Goal: Task Accomplishment & Management: Use online tool/utility

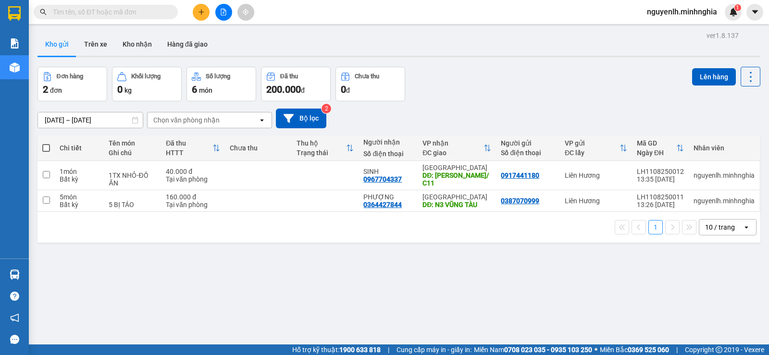
drag, startPoint x: 46, startPoint y: 149, endPoint x: 193, endPoint y: 125, distance: 149.1
click at [47, 149] on span at bounding box center [46, 148] width 8 height 8
click at [46, 143] on input "checkbox" at bounding box center [46, 143] width 0 height 0
checkbox input "true"
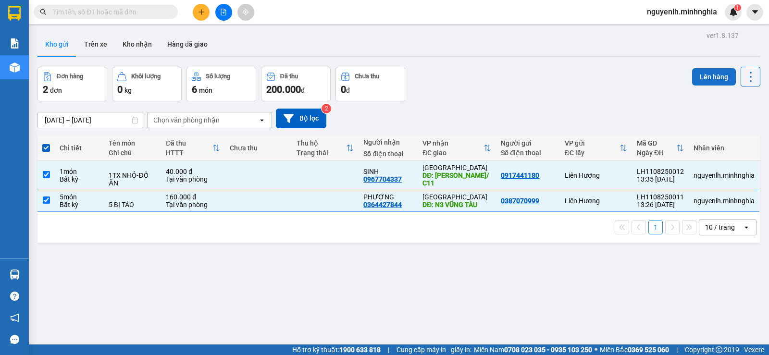
click at [719, 75] on button "Lên hàng" at bounding box center [714, 76] width 44 height 17
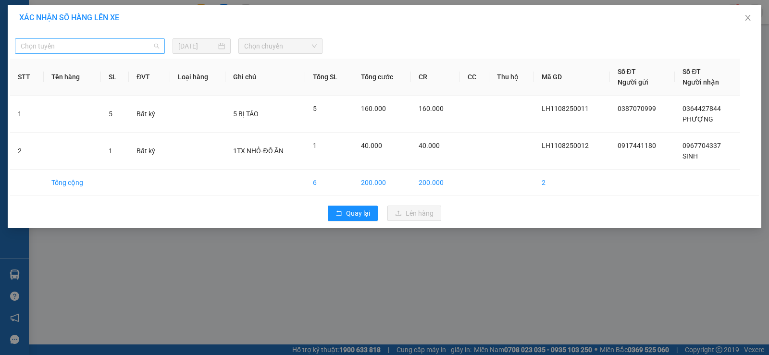
click at [140, 48] on span "Chọn tuyến" at bounding box center [90, 46] width 138 height 14
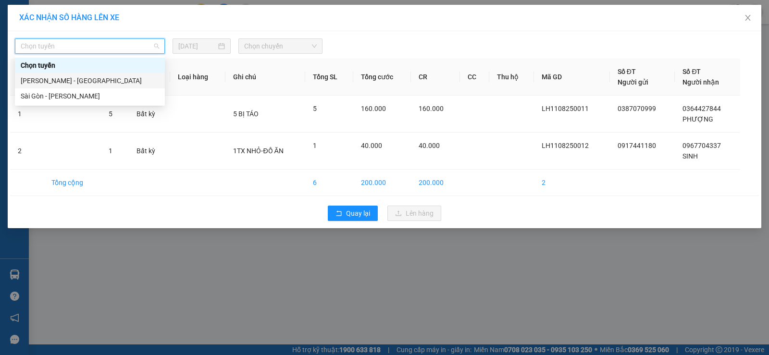
drag, startPoint x: 142, startPoint y: 81, endPoint x: 147, endPoint y: 80, distance: 4.9
click at [142, 81] on div "[PERSON_NAME] - [GEOGRAPHIC_DATA]" at bounding box center [90, 80] width 138 height 11
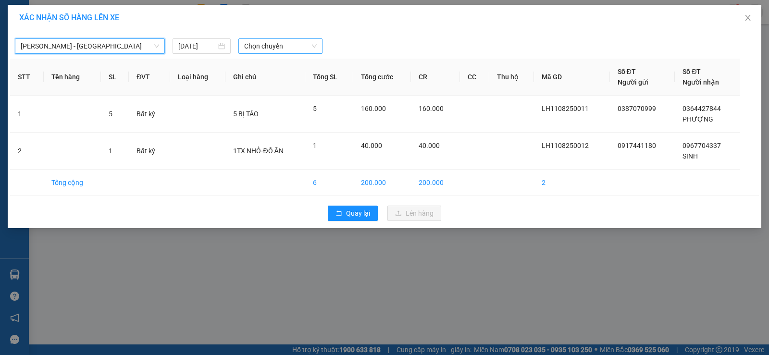
click at [286, 52] on span "Chọn chuyến" at bounding box center [280, 46] width 73 height 14
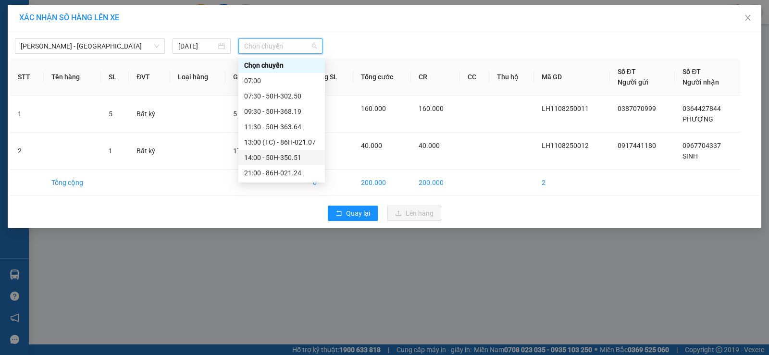
click at [292, 160] on div "14:00 - 50H-350.51" at bounding box center [281, 157] width 75 height 11
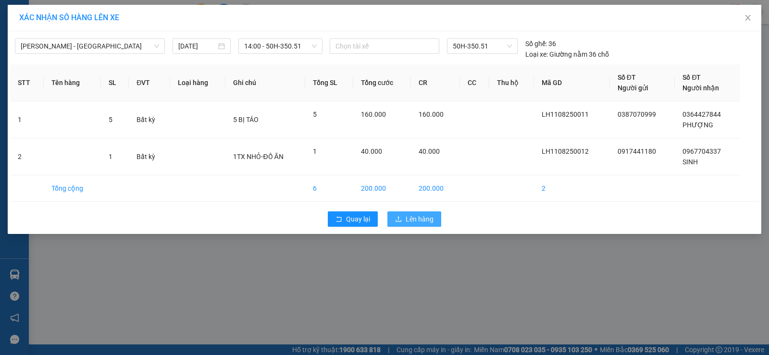
click at [408, 215] on span "Lên hàng" at bounding box center [420, 219] width 28 height 11
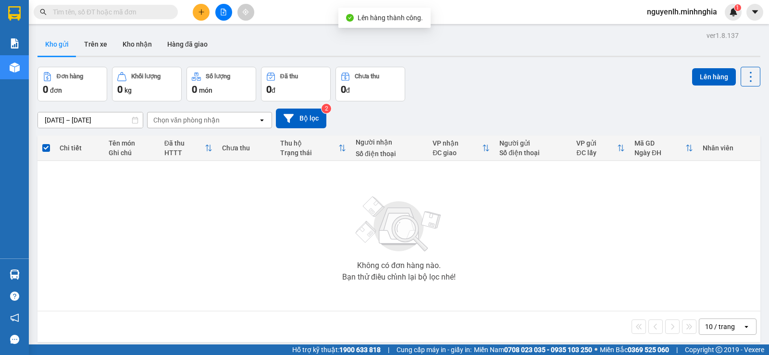
click at [224, 14] on icon "file-add" at bounding box center [223, 12] width 7 height 7
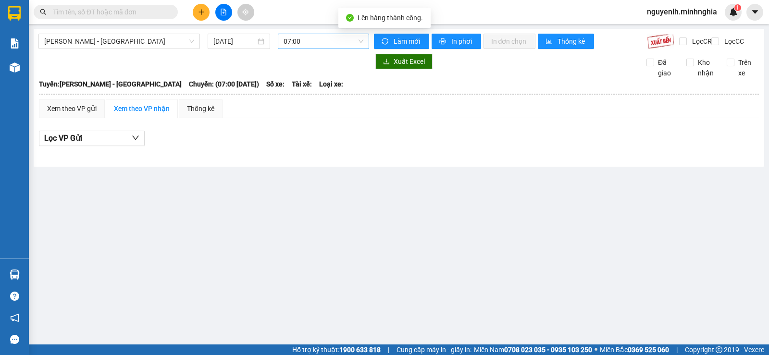
click at [296, 43] on span "07:00" at bounding box center [323, 41] width 79 height 14
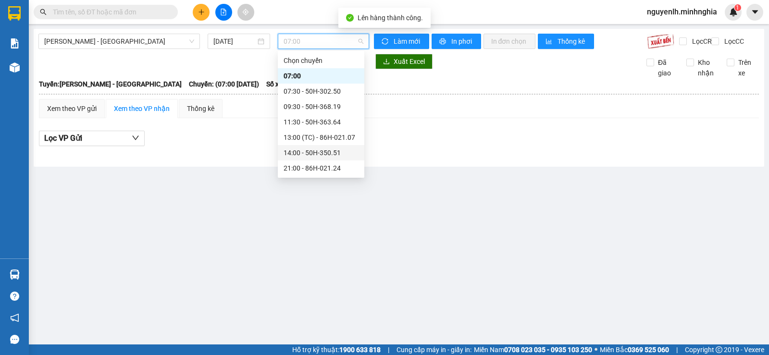
click at [323, 150] on div "14:00 - 50H-350.51" at bounding box center [321, 153] width 75 height 11
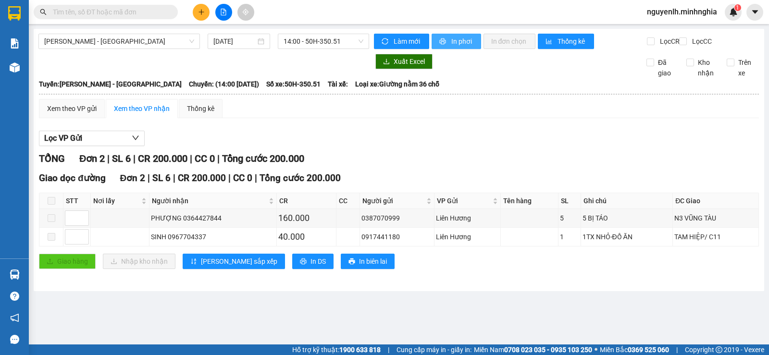
click at [466, 36] on span "In phơi" at bounding box center [462, 41] width 22 height 11
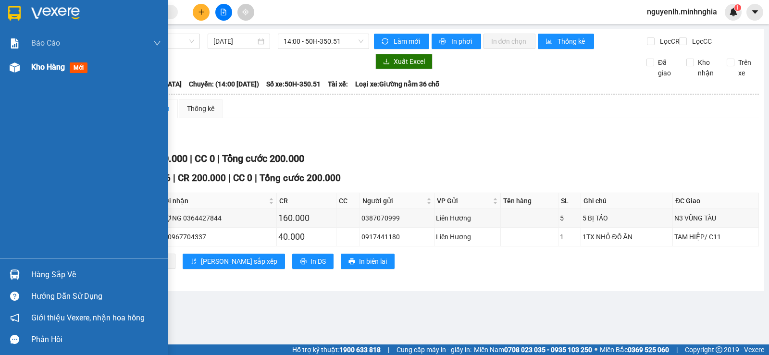
click at [28, 69] on div "Kho hàng mới" at bounding box center [84, 67] width 168 height 24
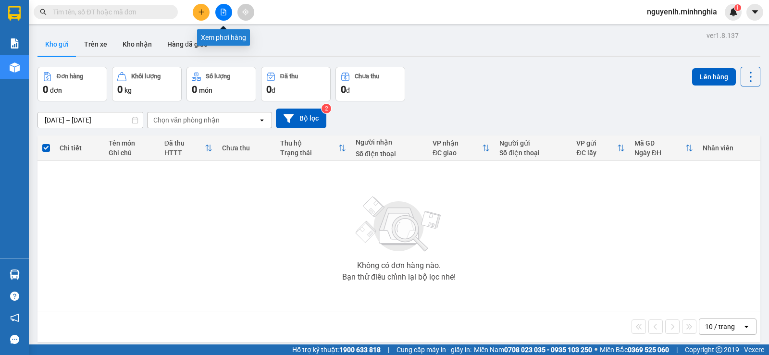
click at [225, 12] on icon "file-add" at bounding box center [223, 12] width 7 height 7
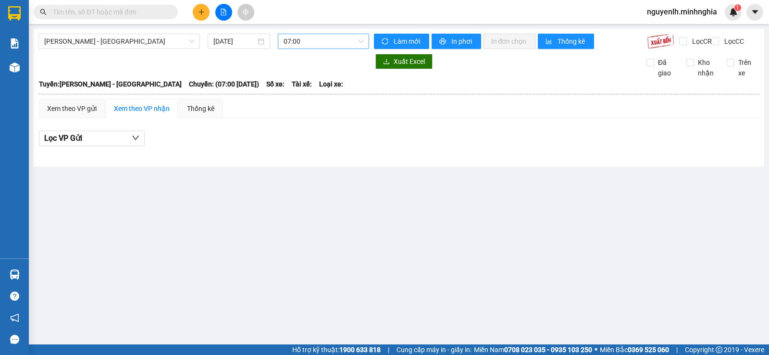
click at [321, 48] on span "07:00" at bounding box center [323, 41] width 79 height 14
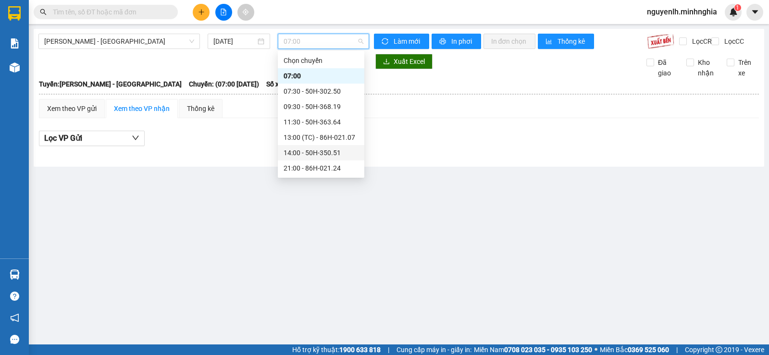
click at [315, 150] on div "14:00 - 50H-350.51" at bounding box center [321, 153] width 75 height 11
